Goal: Task Accomplishment & Management: Manage account settings

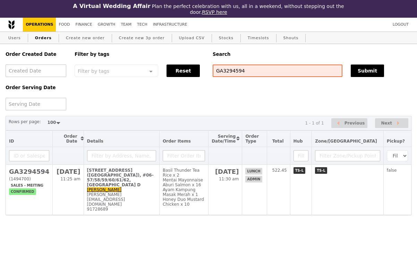
select select "100"
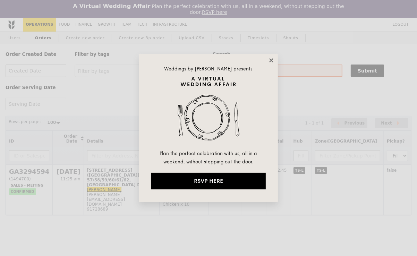
click at [273, 57] on icon at bounding box center [271, 60] width 6 height 6
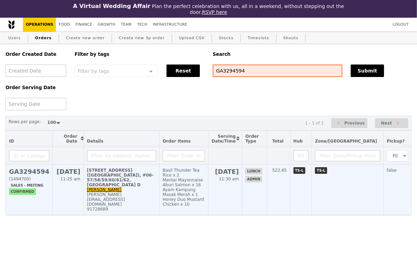
click at [156, 192] on div "[PERSON_NAME][EMAIL_ADDRESS][DOMAIN_NAME]" at bounding box center [121, 199] width 69 height 15
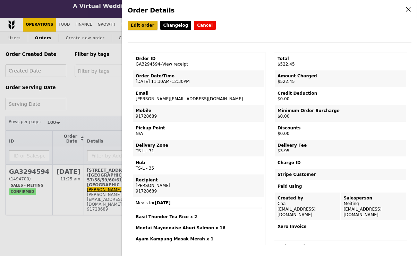
click at [142, 25] on link "Edit order" at bounding box center [143, 25] width 30 height 9
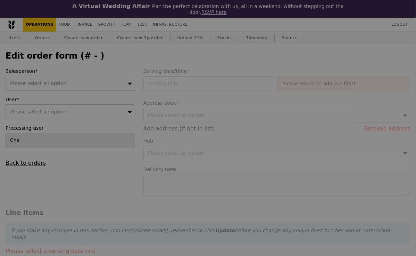
type input "[DATE]"
type textarea "Please contact [PERSON_NAME] - [PHONE_NUMBER]. Deliver between 11:45AM to 12:15…"
type input "Loading..."
type input "518.50"
type input "3.62"
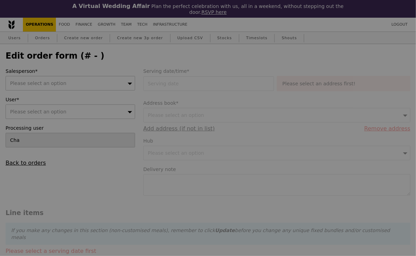
type input "3.95"
type input "522.45"
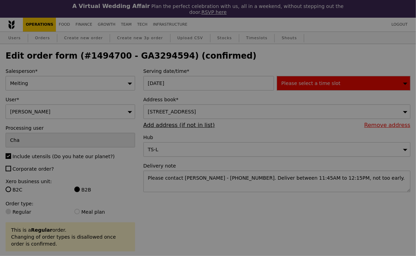
type input "472"
type input "478"
type input "467"
type input "413"
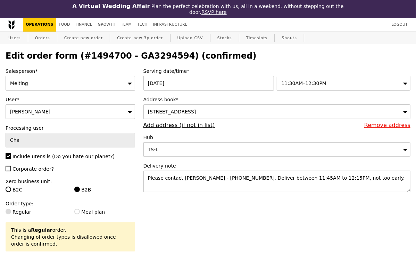
click at [260, 197] on div "Serving date/time* [DATE] 11:30AM–12:30PM Address book* [STREET_ADDRESS] Remove…" at bounding box center [276, 134] width 275 height 132
click at [196, 109] on span "[STREET_ADDRESS]" at bounding box center [172, 112] width 48 height 6
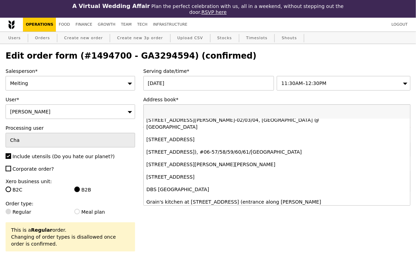
scroll to position [49, 0]
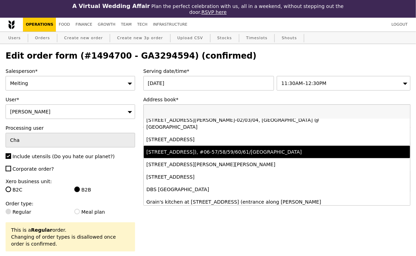
click at [201, 156] on div "[STREET_ADDRESS]), #06-57/58/59/60/61/[GEOGRAPHIC_DATA]" at bounding box center [245, 152] width 196 height 7
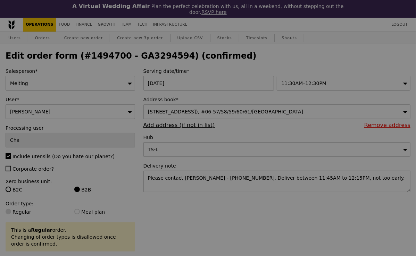
type input "Update"
type input "0.00"
type input "3.95"
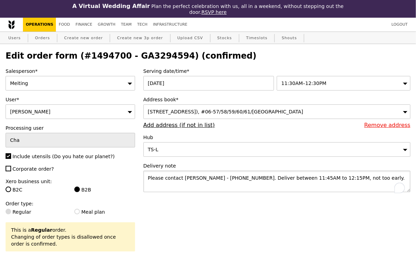
drag, startPoint x: 235, startPoint y: 183, endPoint x: 182, endPoint y: 185, distance: 52.8
click at [182, 185] on textarea "Please contact [PERSON_NAME] - [PHONE_NUMBER]. Deliver between 11:45AM to 12:15…" at bounding box center [276, 182] width 267 height 22
paste textarea "[PERSON_NAME] - 9118 7087"
type textarea "Please contact [PERSON_NAME] - [PHONE_NUMBER]. Deliver between 11:45AM to 12:15…"
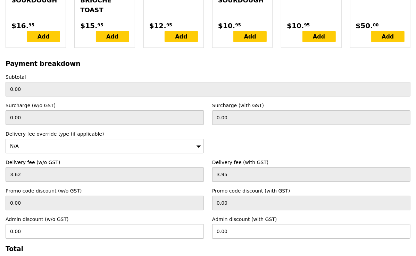
scroll to position [2237, 0]
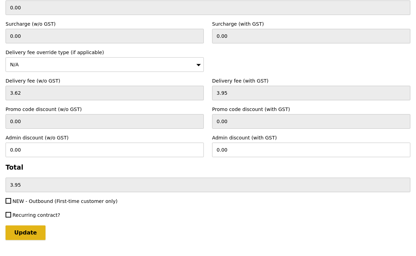
click at [28, 226] on input "Update" at bounding box center [26, 233] width 40 height 15
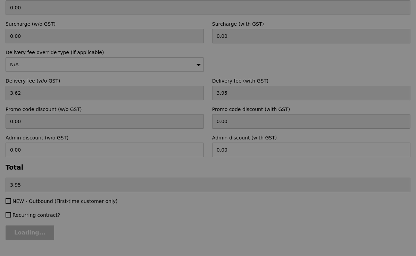
type input "Update"
type input "518.50"
type input "522.45"
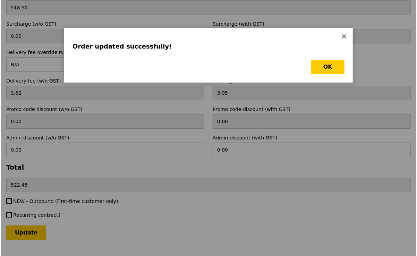
scroll to position [0, 0]
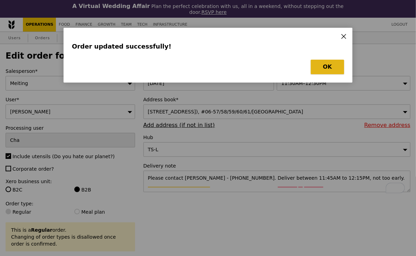
click at [330, 67] on button "OK" at bounding box center [327, 67] width 33 height 15
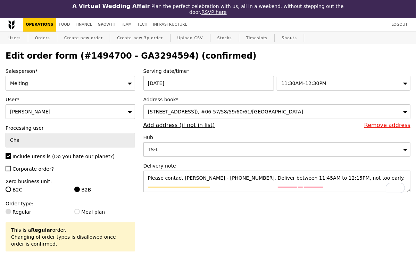
click at [140, 57] on h2 "Edit order form (#1494700 - GA3294594) (confirmed)" at bounding box center [208, 56] width 405 height 10
copy h2 "GA3294594"
click at [43, 37] on link "Orders" at bounding box center [42, 38] width 20 height 13
select select "100"
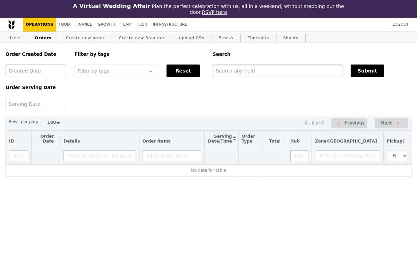
click at [261, 72] on input "text" at bounding box center [278, 71] width 130 height 13
paste input "GA3294594"
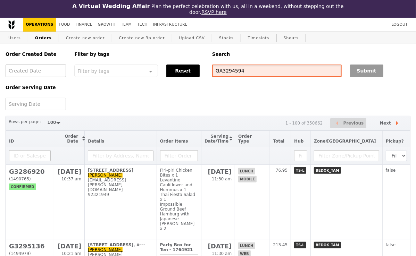
type input "GA3294594"
click at [363, 72] on button "Submit" at bounding box center [366, 71] width 33 height 13
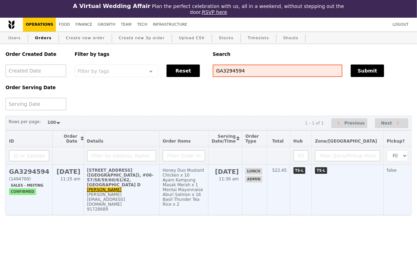
click at [143, 180] on div "[STREET_ADDRESS] ([GEOGRAPHIC_DATA]), #06-57/58/59/60/61/62, [GEOGRAPHIC_DATA] D" at bounding box center [121, 177] width 69 height 19
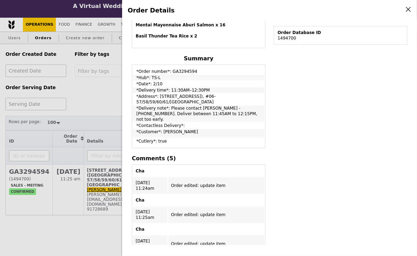
scroll to position [223, 0]
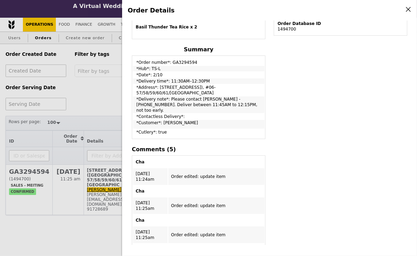
click at [253, 130] on td "*Cutlery*: true" at bounding box center [199, 134] width 132 height 9
